Goal: Find contact information: Find contact information

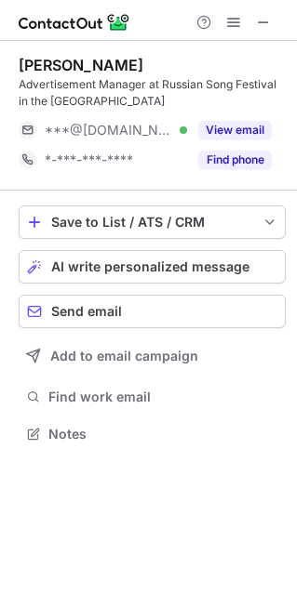
scroll to position [420, 297]
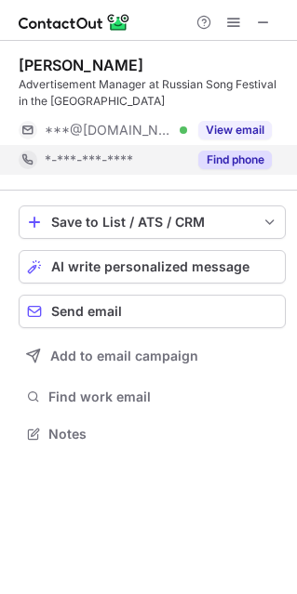
click at [232, 161] on button "Find phone" at bounding box center [234, 160] width 73 height 19
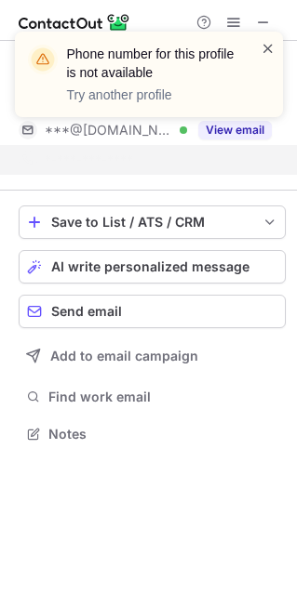
click at [264, 43] on span at bounding box center [267, 48] width 15 height 19
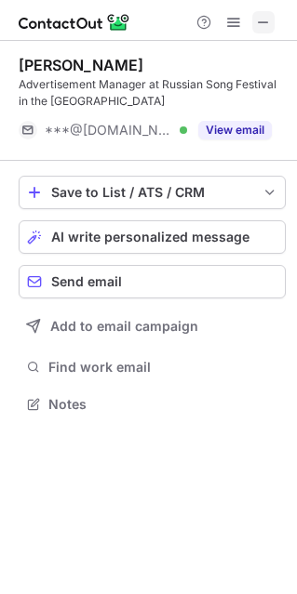
drag, startPoint x: 268, startPoint y: 33, endPoint x: 259, endPoint y: 20, distance: 14.7
click at [258, 20] on span at bounding box center [263, 22] width 15 height 15
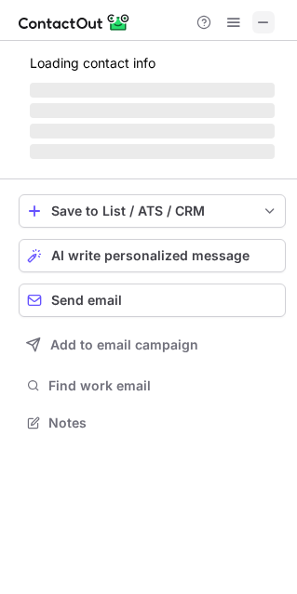
scroll to position [9, 9]
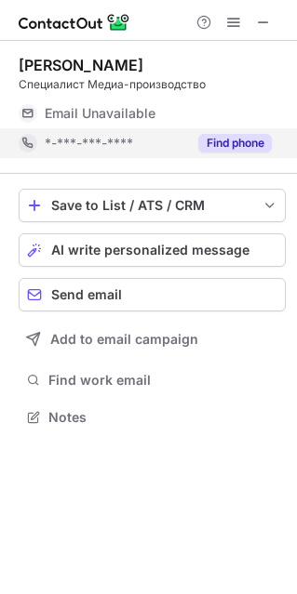
click at [226, 142] on button "Find phone" at bounding box center [234, 143] width 73 height 19
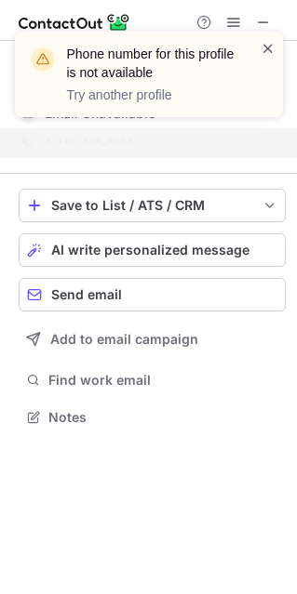
click at [267, 50] on span at bounding box center [267, 48] width 15 height 19
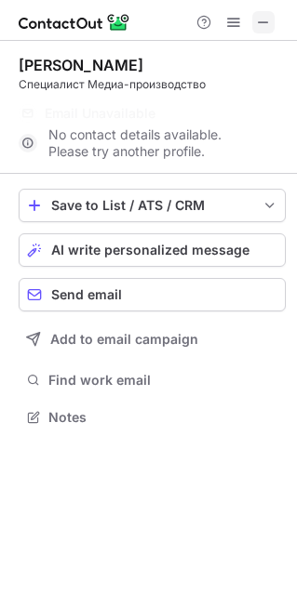
click at [267, 25] on span at bounding box center [263, 22] width 15 height 15
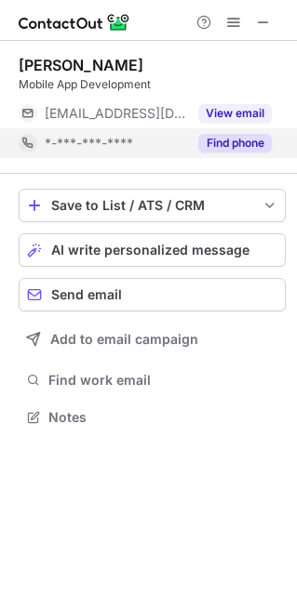
click at [238, 143] on button "Find phone" at bounding box center [234, 143] width 73 height 19
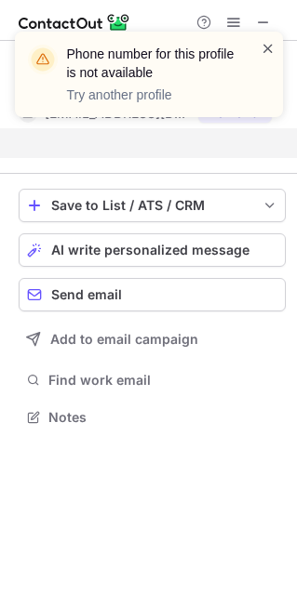
scroll to position [374, 297]
click at [265, 52] on span at bounding box center [267, 48] width 15 height 19
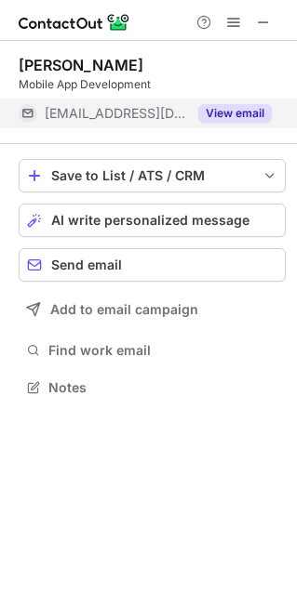
click at [246, 117] on button "View email" at bounding box center [234, 113] width 73 height 19
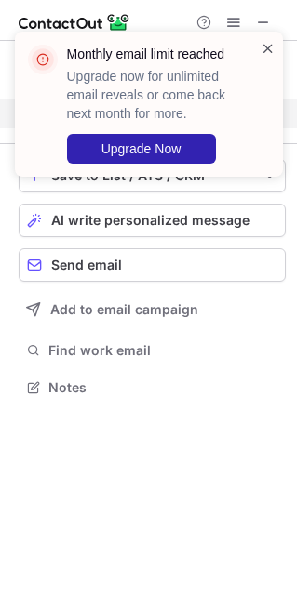
click at [265, 46] on span at bounding box center [267, 48] width 15 height 19
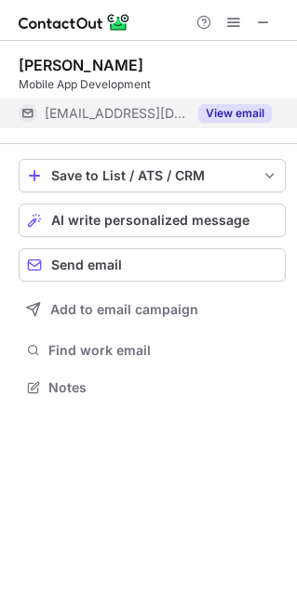
click at [140, 119] on span "***@merymolenaar.com" at bounding box center [116, 113] width 142 height 17
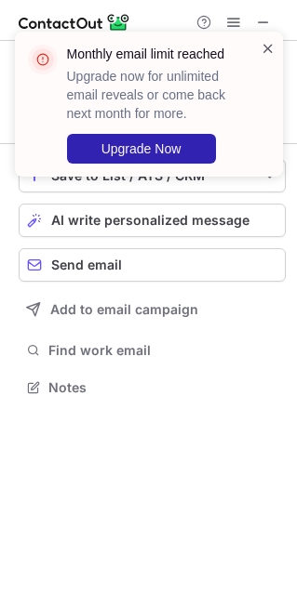
click at [265, 48] on span at bounding box center [267, 48] width 15 height 19
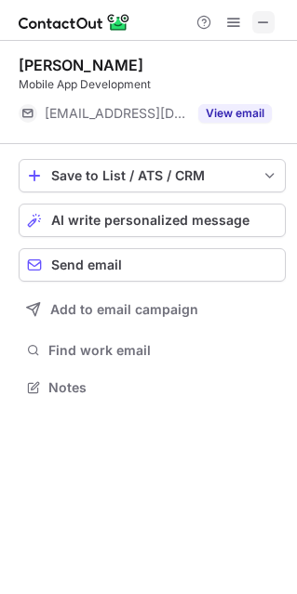
click at [262, 23] on span at bounding box center [263, 22] width 15 height 15
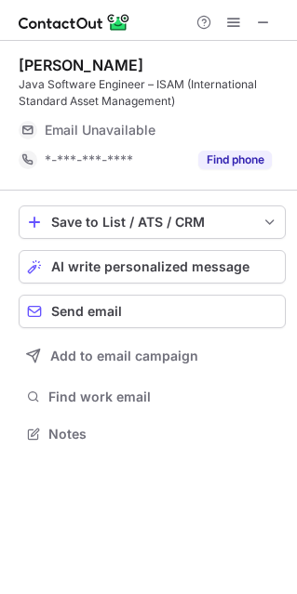
scroll to position [420, 297]
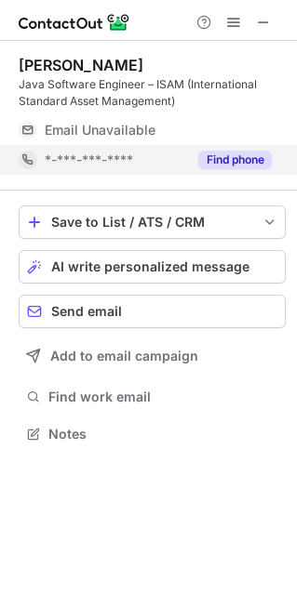
click at [233, 153] on button "Find phone" at bounding box center [234, 160] width 73 height 19
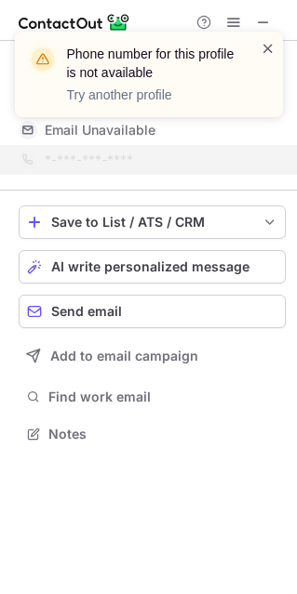
click at [267, 41] on span at bounding box center [267, 48] width 15 height 19
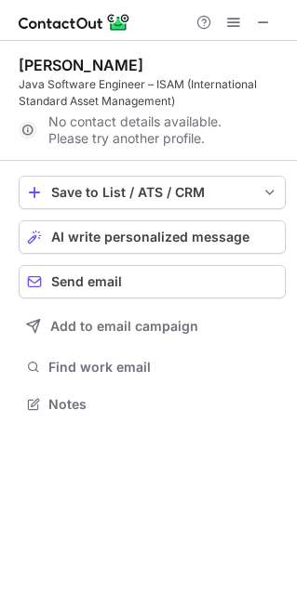
scroll to position [390, 297]
click at [262, 23] on span at bounding box center [263, 22] width 15 height 15
